Goal: Information Seeking & Learning: Learn about a topic

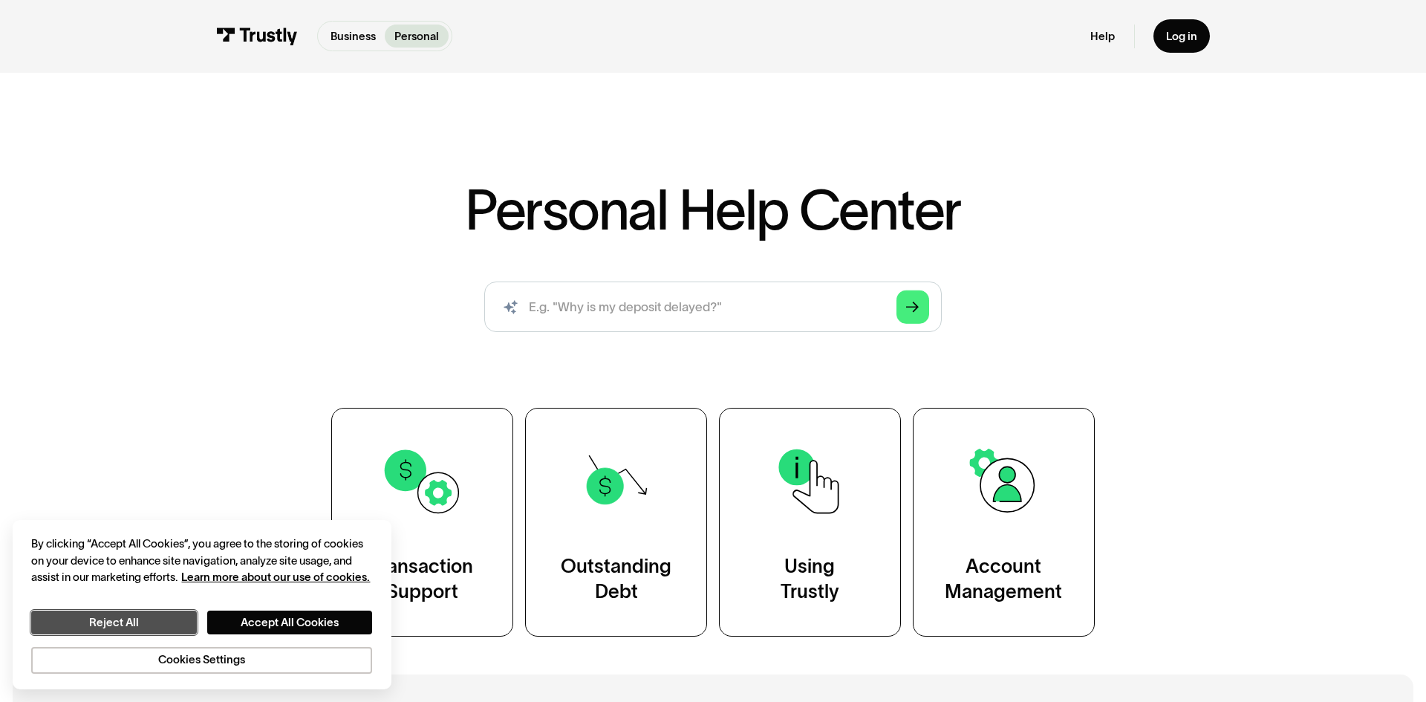
click at [146, 627] on button "Reject All" at bounding box center [113, 622] width 165 height 24
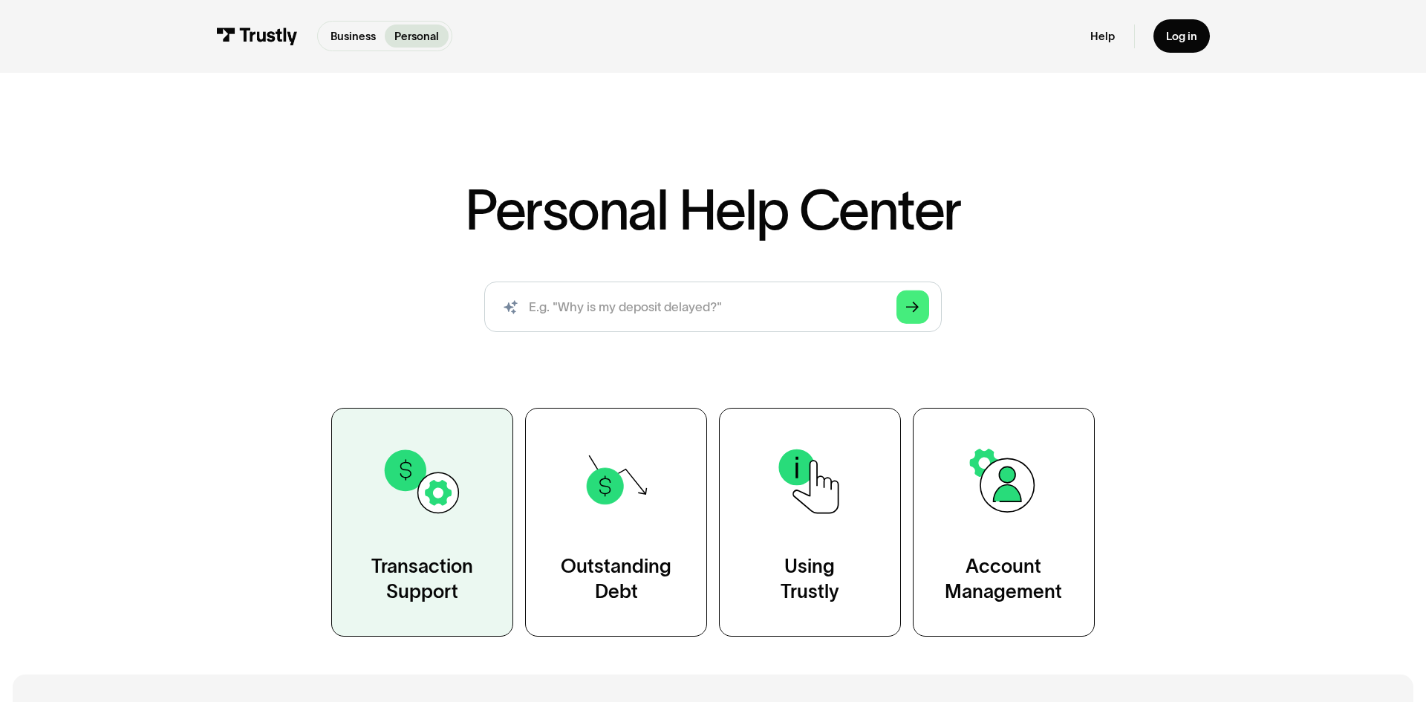
click at [436, 515] on img at bounding box center [422, 481] width 82 height 82
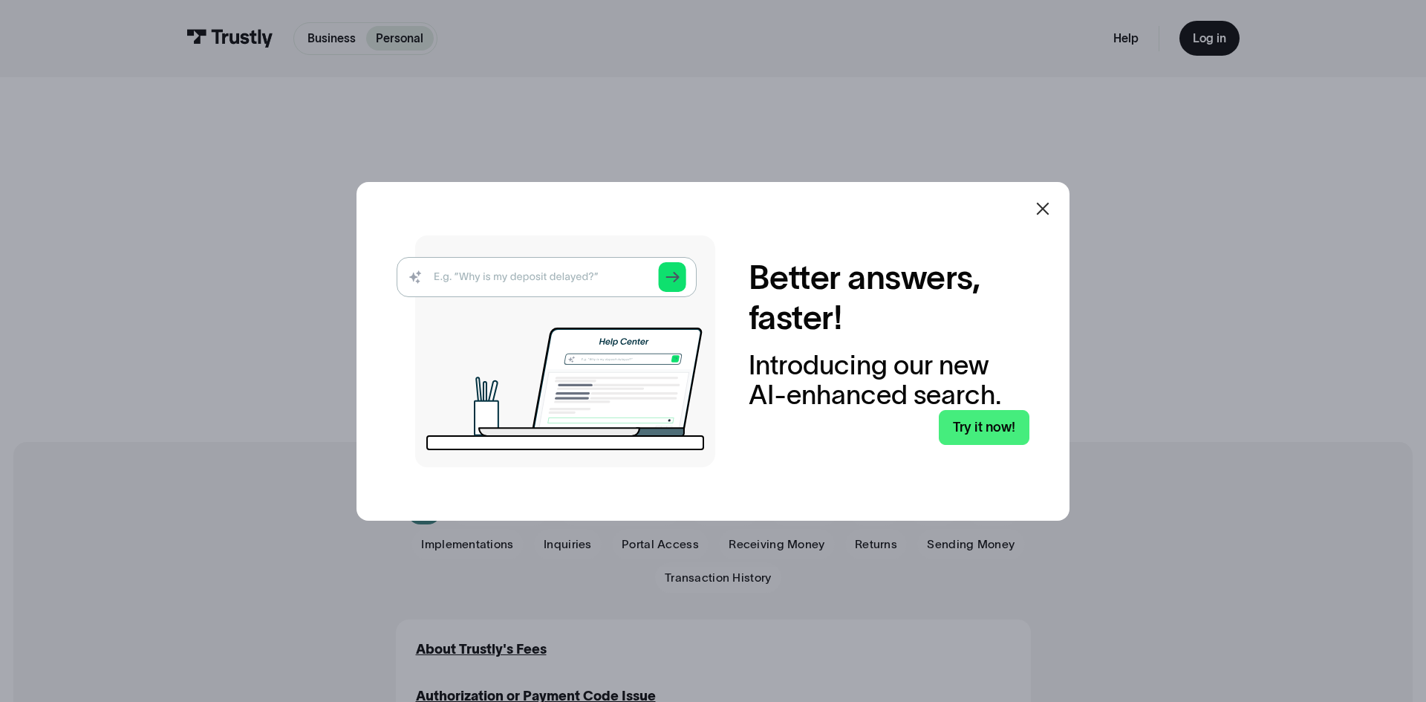
click at [1042, 203] on icon at bounding box center [1043, 209] width 18 height 18
